Goal: Check status: Check status

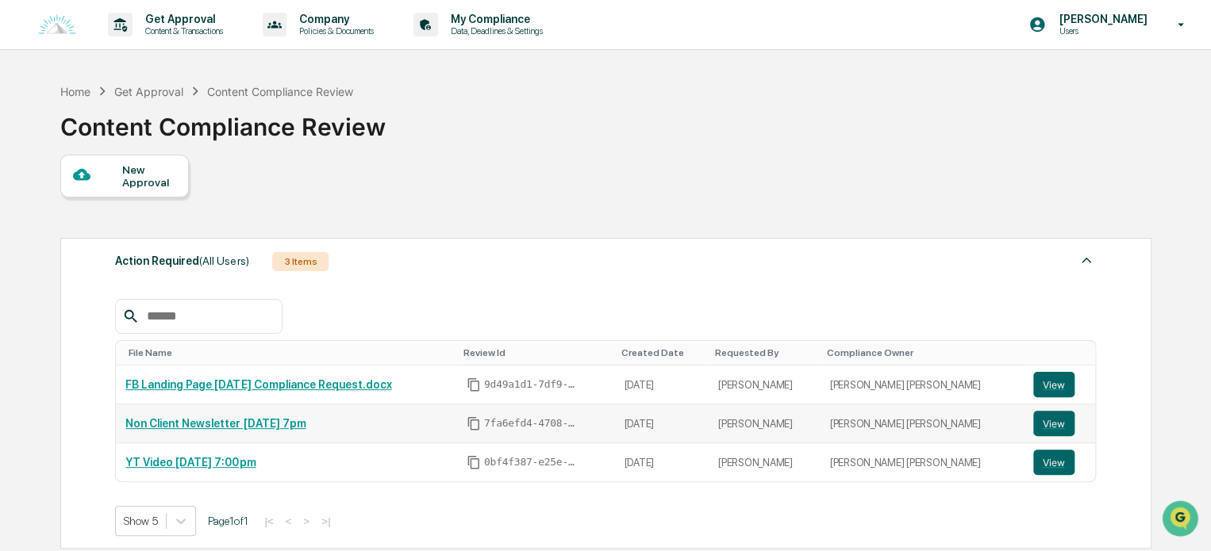
scroll to position [313, 0]
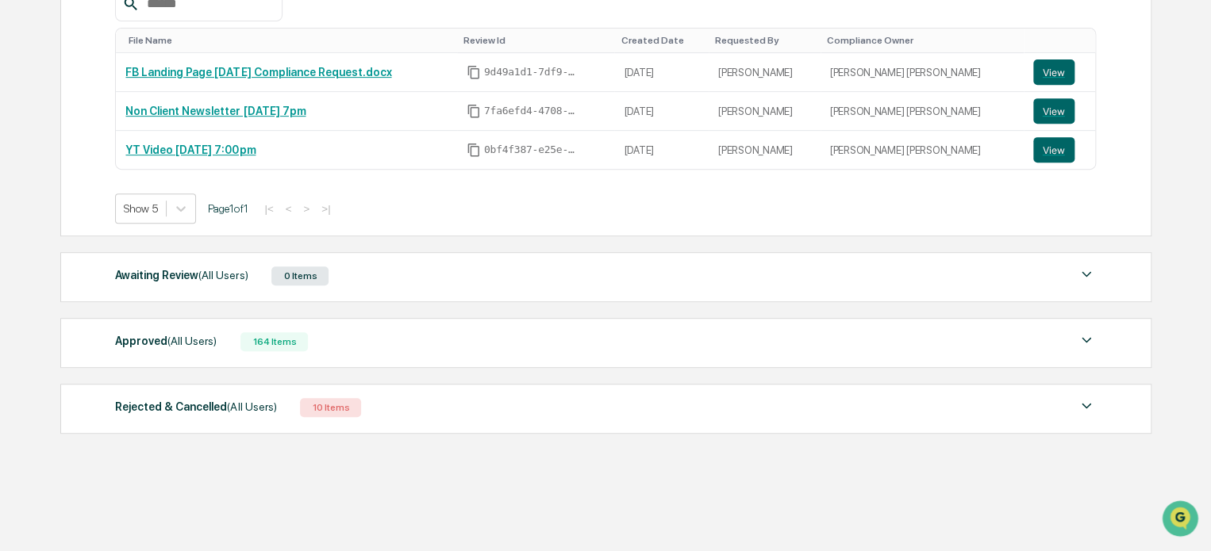
click at [382, 348] on div "Approved (All Users) 164 Items" at bounding box center [605, 342] width 981 height 22
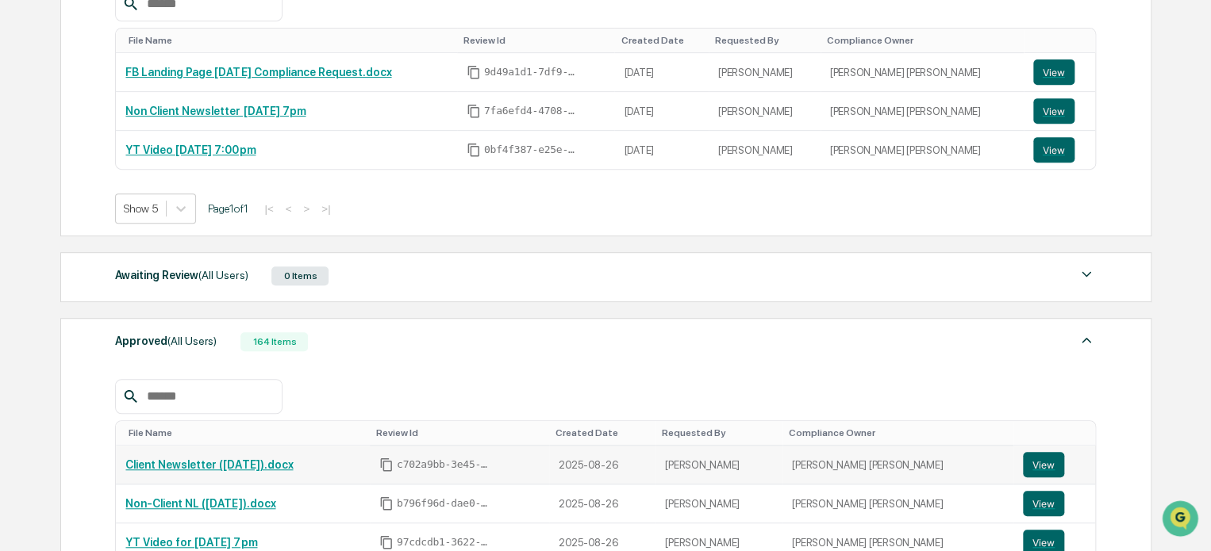
scroll to position [392, 0]
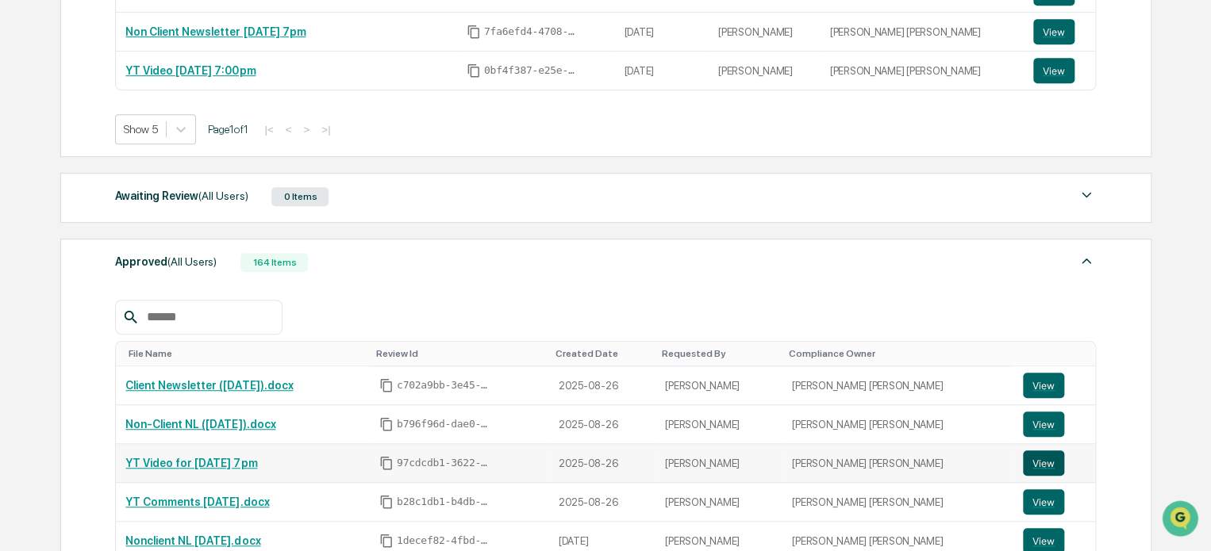
click at [1023, 462] on button "View" at bounding box center [1043, 463] width 41 height 25
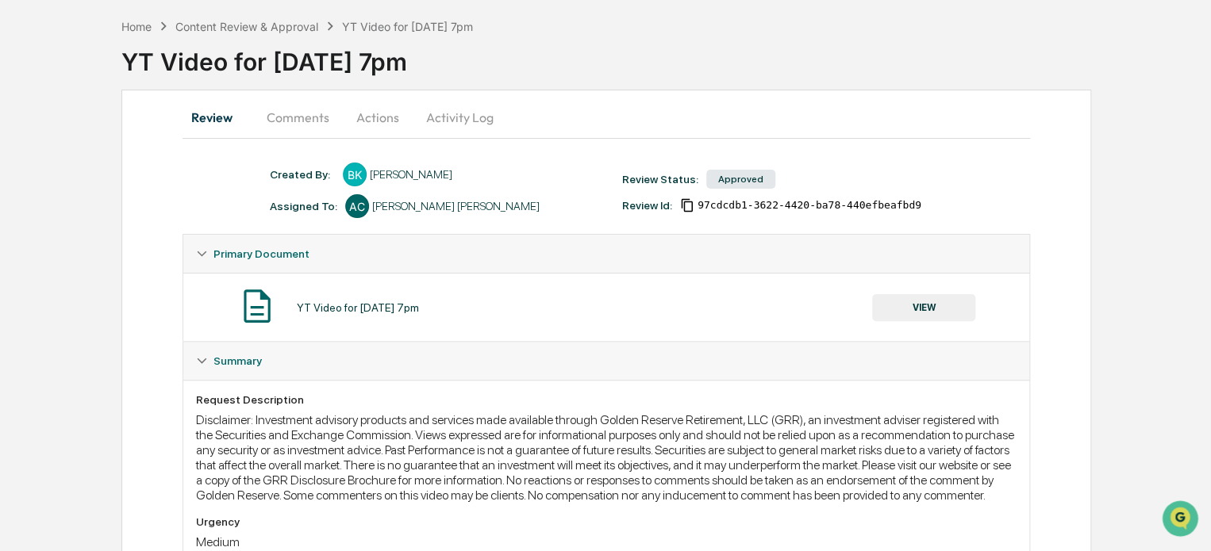
scroll to position [159, 0]
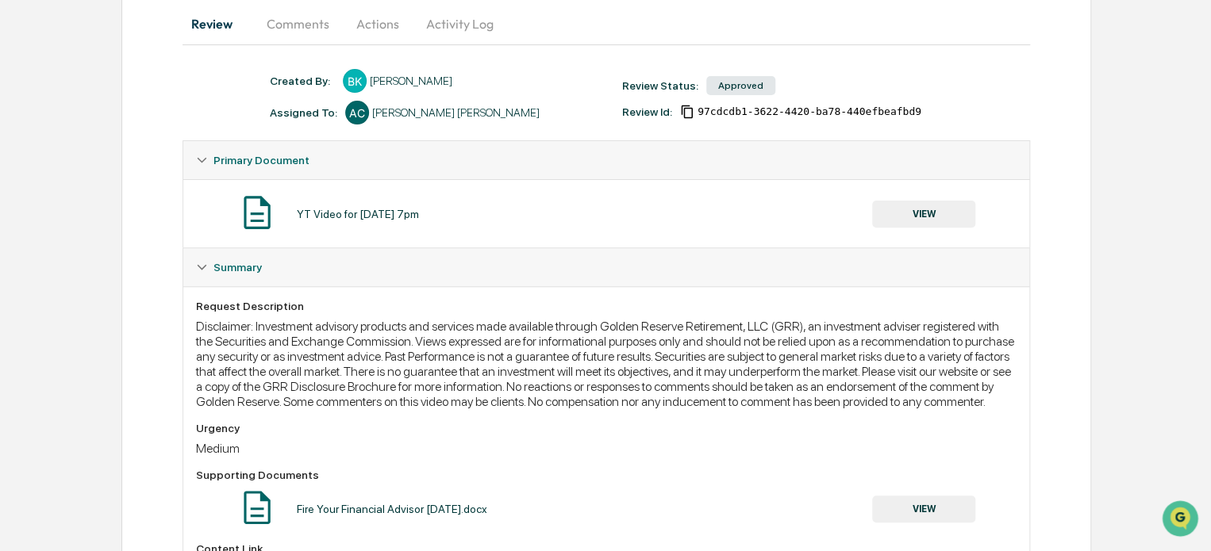
click at [294, 25] on button "Comments" at bounding box center [298, 24] width 88 height 38
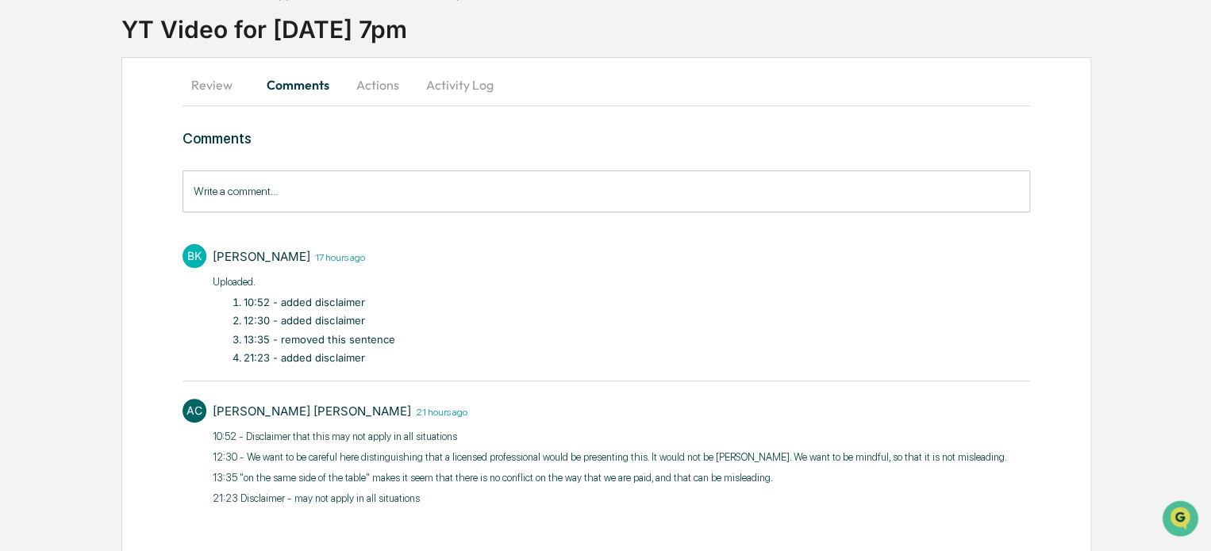
scroll to position [120, 0]
